Goal: Check status: Check status

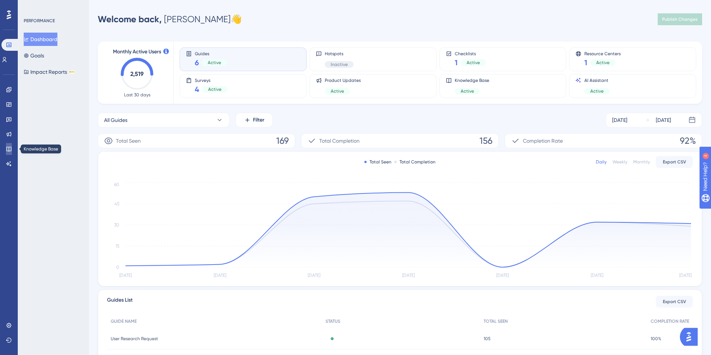
click at [8, 147] on icon at bounding box center [9, 149] width 6 height 6
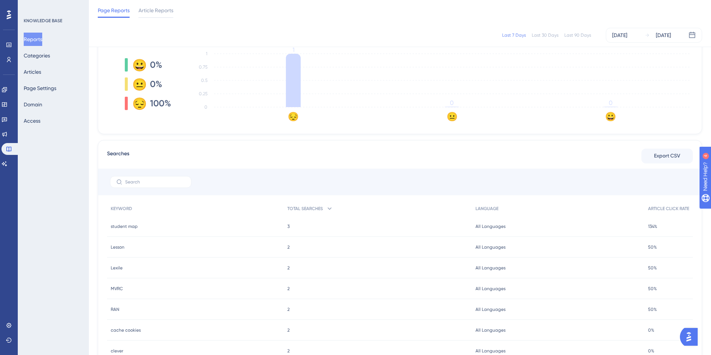
scroll to position [235, 0]
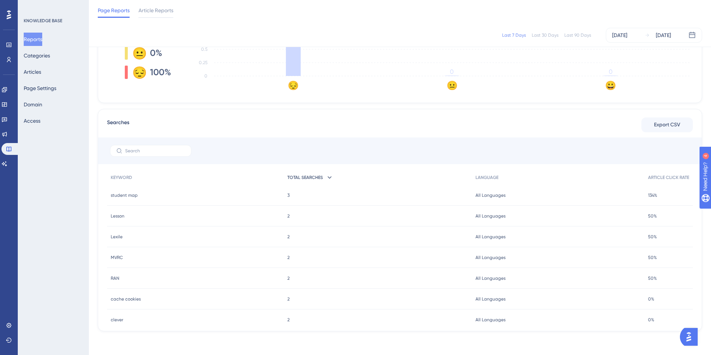
click at [327, 177] on icon at bounding box center [329, 177] width 7 height 7
click at [124, 197] on div "Lesson Lesson" at bounding box center [195, 195] width 177 height 21
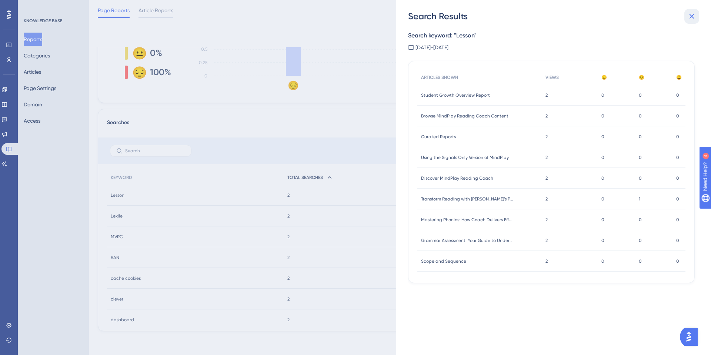
click at [693, 21] on button at bounding box center [692, 16] width 15 height 15
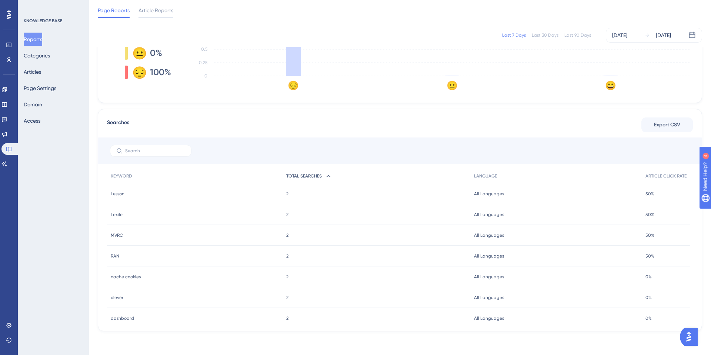
scroll to position [3, 0]
click at [664, 124] on span "Export CSV" at bounding box center [667, 124] width 26 height 9
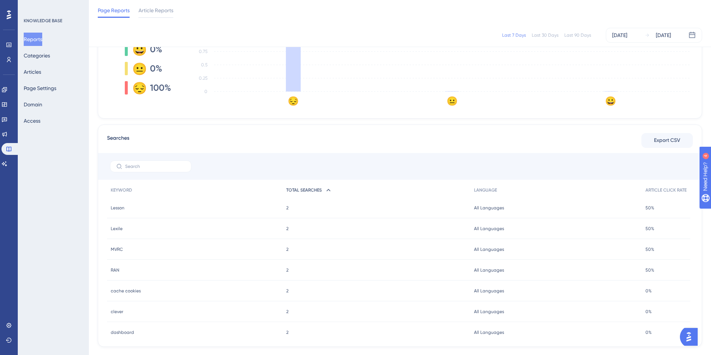
scroll to position [235, 0]
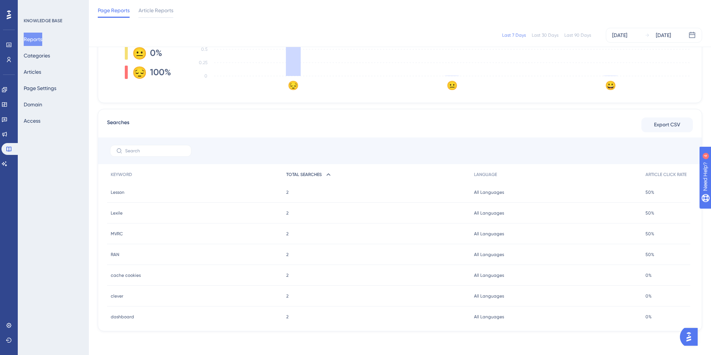
click at [504, 13] on div "Page Reports Article Reports" at bounding box center [400, 12] width 622 height 24
click at [525, 7] on div "Page Reports Article Reports" at bounding box center [400, 12] width 622 height 24
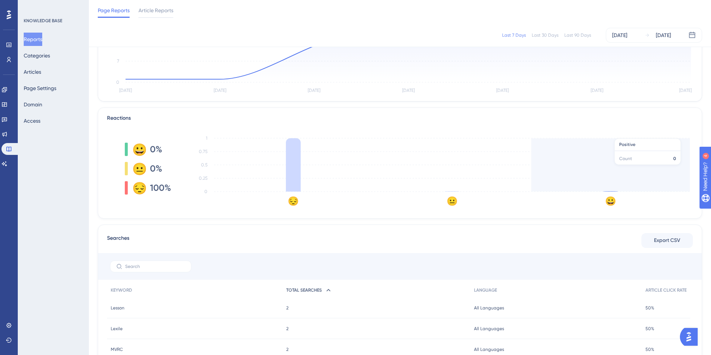
scroll to position [0, 0]
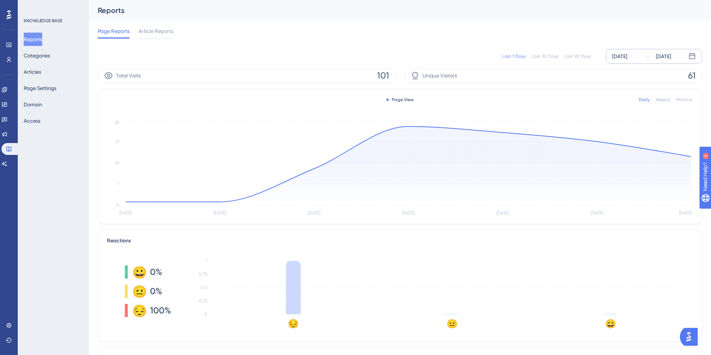
click at [694, 57] on icon at bounding box center [692, 56] width 7 height 7
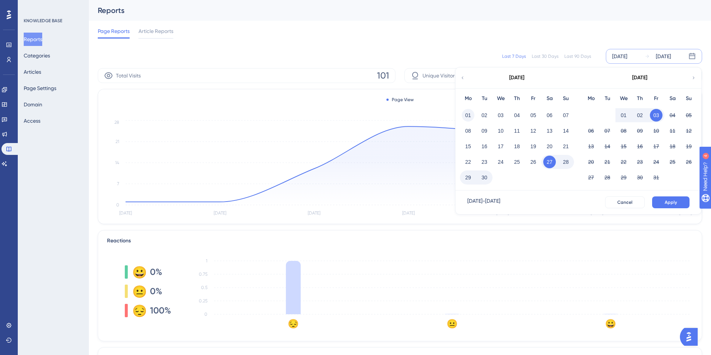
click at [470, 116] on button "01" at bounding box center [468, 115] width 13 height 13
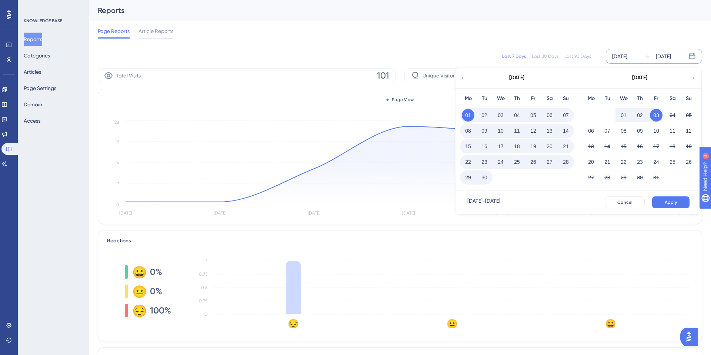
click at [657, 116] on button "03" at bounding box center [656, 115] width 13 height 13
click at [671, 201] on span "Apply" at bounding box center [671, 202] width 12 height 6
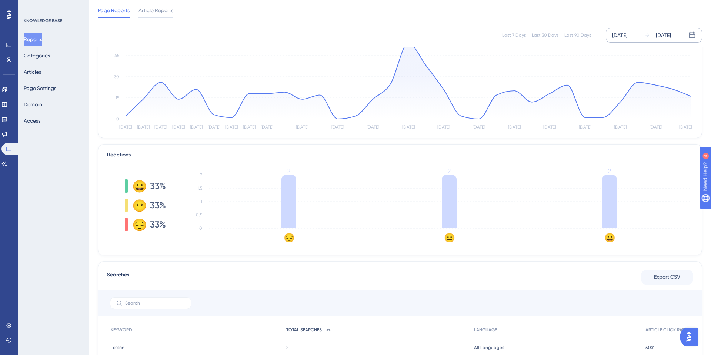
scroll to position [72, 0]
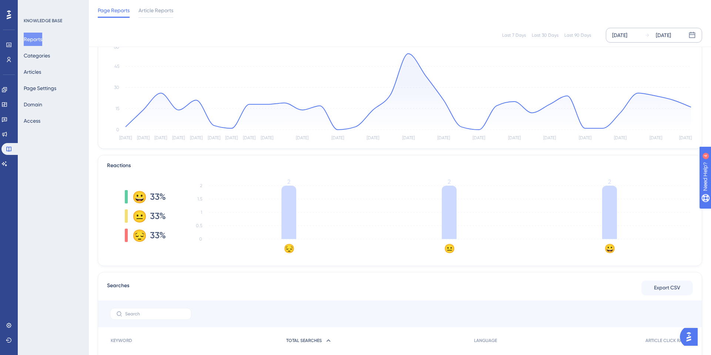
click at [650, 39] on div "[DATE] [DATE]" at bounding box center [654, 35] width 96 height 15
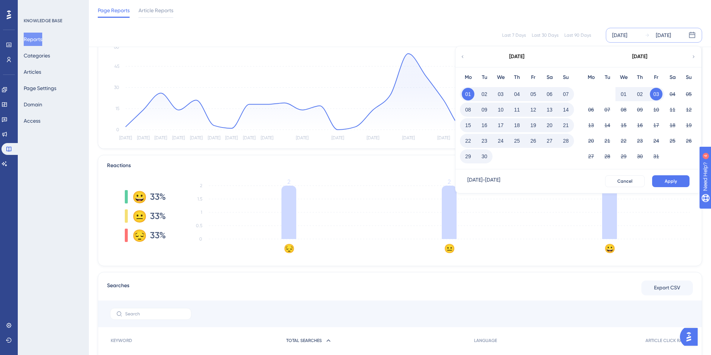
click at [464, 59] on icon at bounding box center [462, 56] width 5 height 7
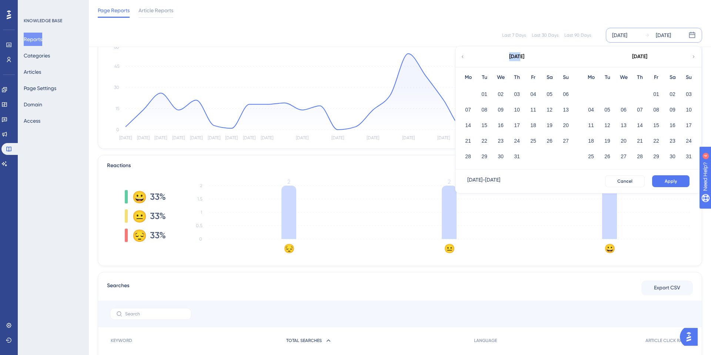
click at [464, 59] on icon at bounding box center [462, 56] width 5 height 7
click at [694, 56] on icon at bounding box center [693, 56] width 5 height 7
click at [487, 93] on button "01" at bounding box center [484, 94] width 13 height 13
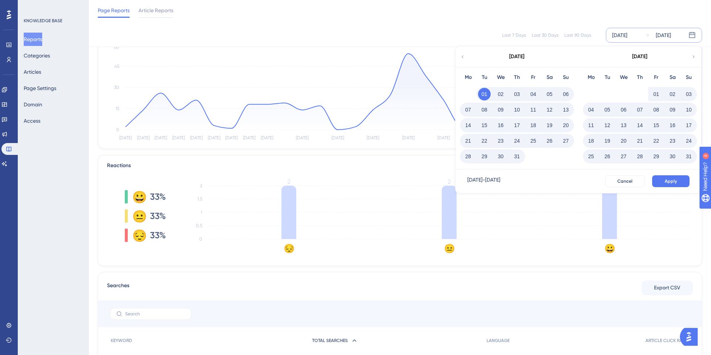
click at [694, 58] on icon at bounding box center [693, 56] width 5 height 7
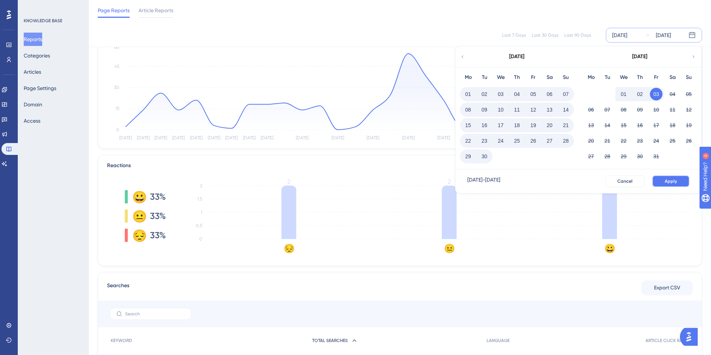
click at [673, 180] on span "Apply" at bounding box center [671, 181] width 12 height 6
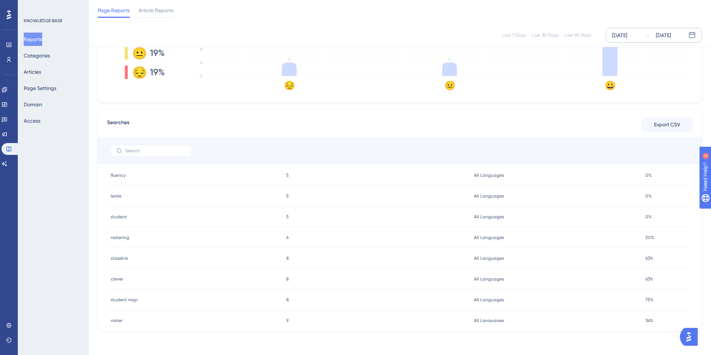
scroll to position [79, 0]
click at [666, 123] on span "Export CSV" at bounding box center [667, 124] width 26 height 9
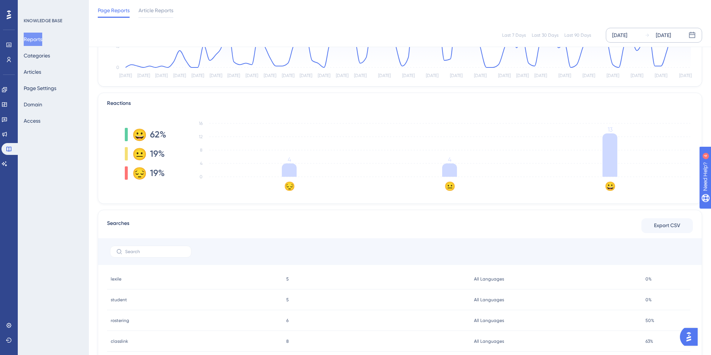
scroll to position [0, 0]
